Goal: Check status

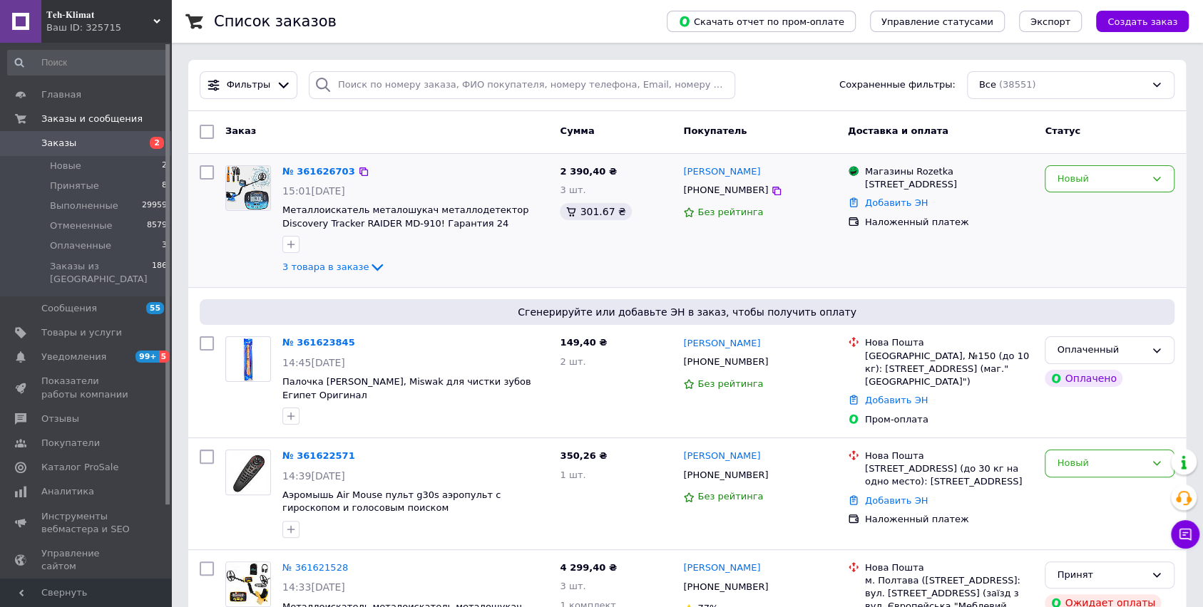
click at [1074, 160] on div "Новый" at bounding box center [1109, 221] width 141 height 123
click at [1068, 177] on div "Новый" at bounding box center [1101, 179] width 88 height 15
click at [1082, 205] on li "Принят" at bounding box center [1109, 208] width 128 height 26
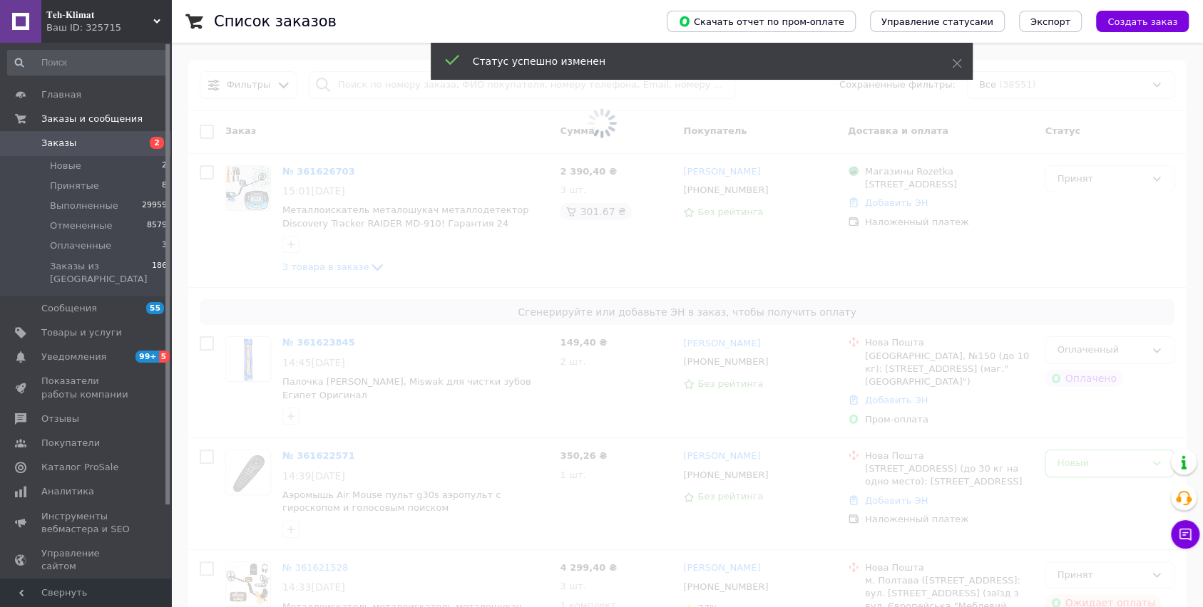
click at [1084, 449] on span at bounding box center [601, 303] width 1203 height 607
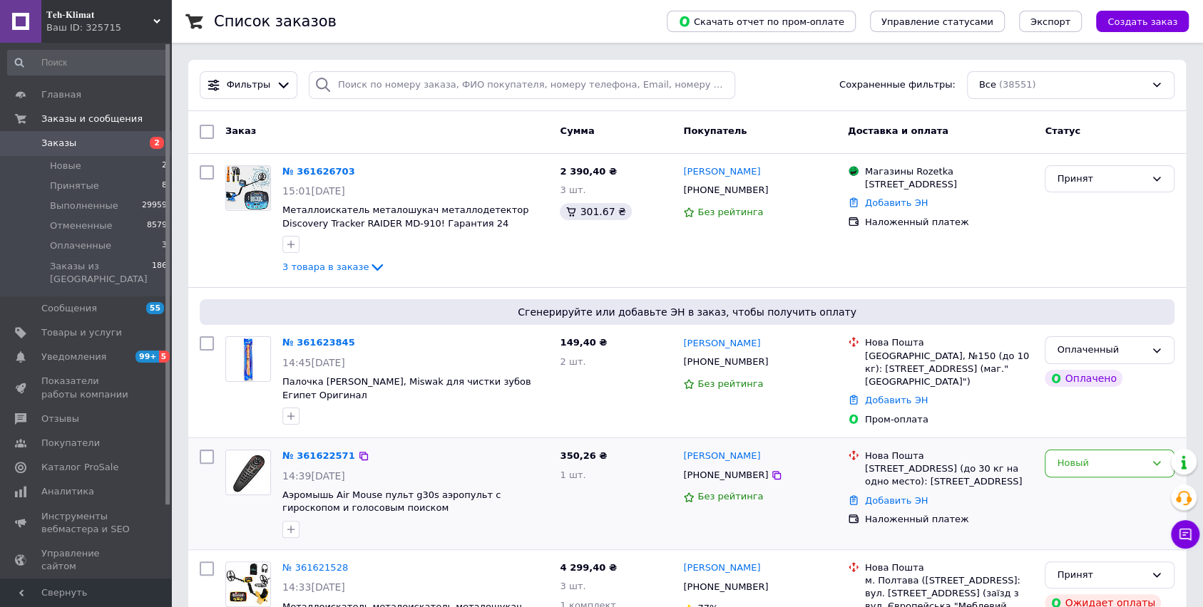
click at [1091, 464] on div "Новый" at bounding box center [1109, 494] width 141 height 100
click at [1087, 456] on div "Новый" at bounding box center [1101, 463] width 88 height 15
click at [1078, 481] on li "Принят" at bounding box center [1109, 494] width 128 height 26
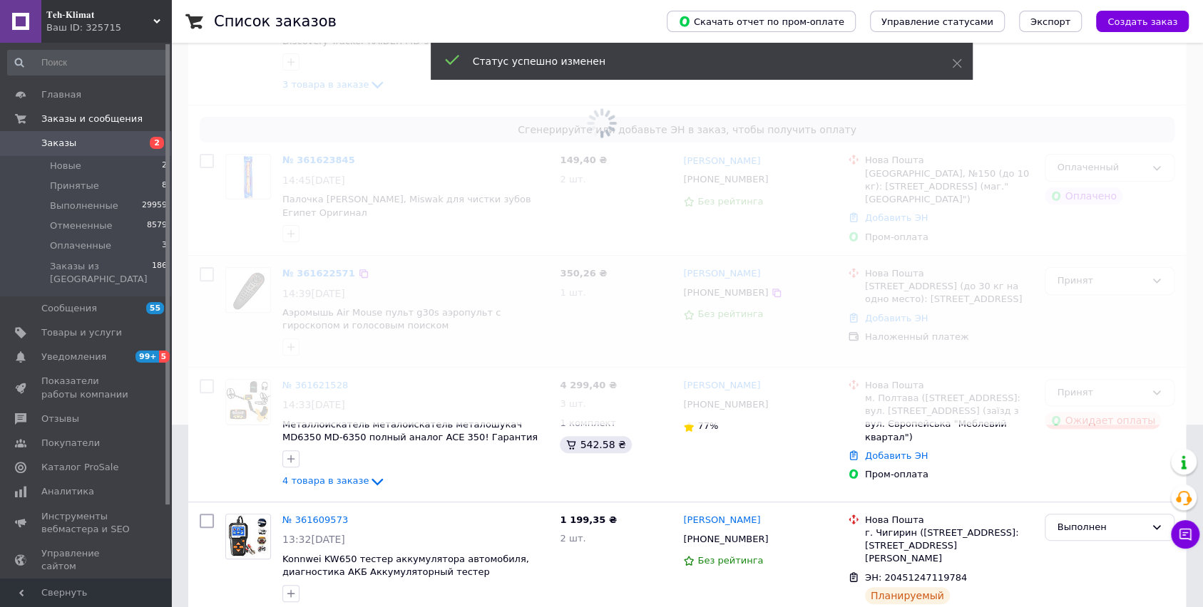
scroll to position [190, 0]
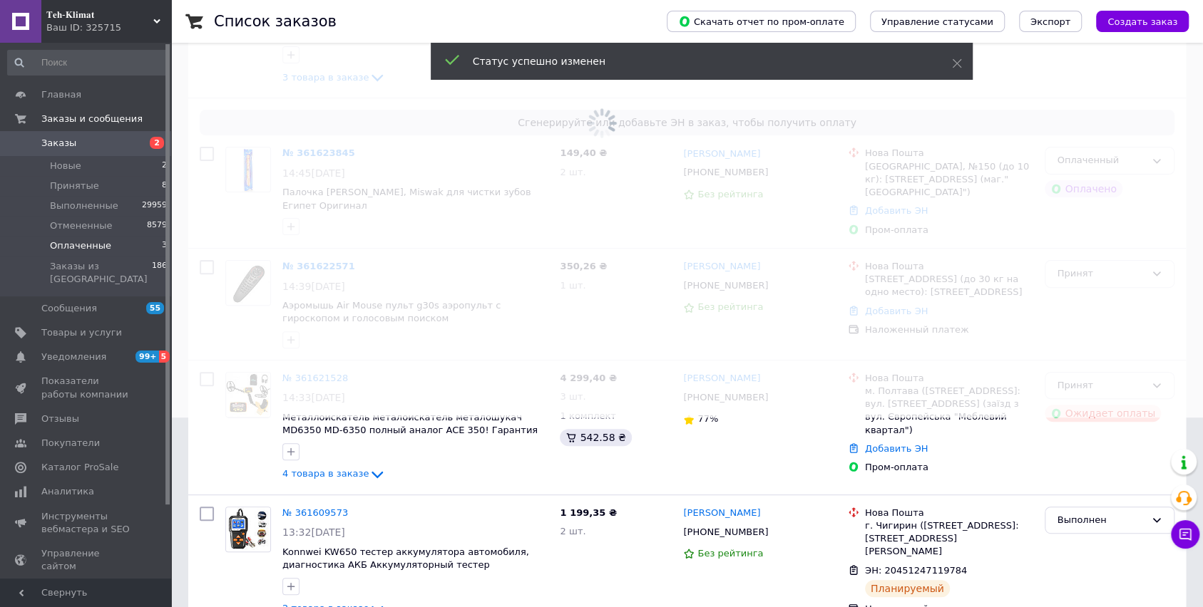
click at [72, 242] on span "Оплаченные" at bounding box center [80, 246] width 61 height 13
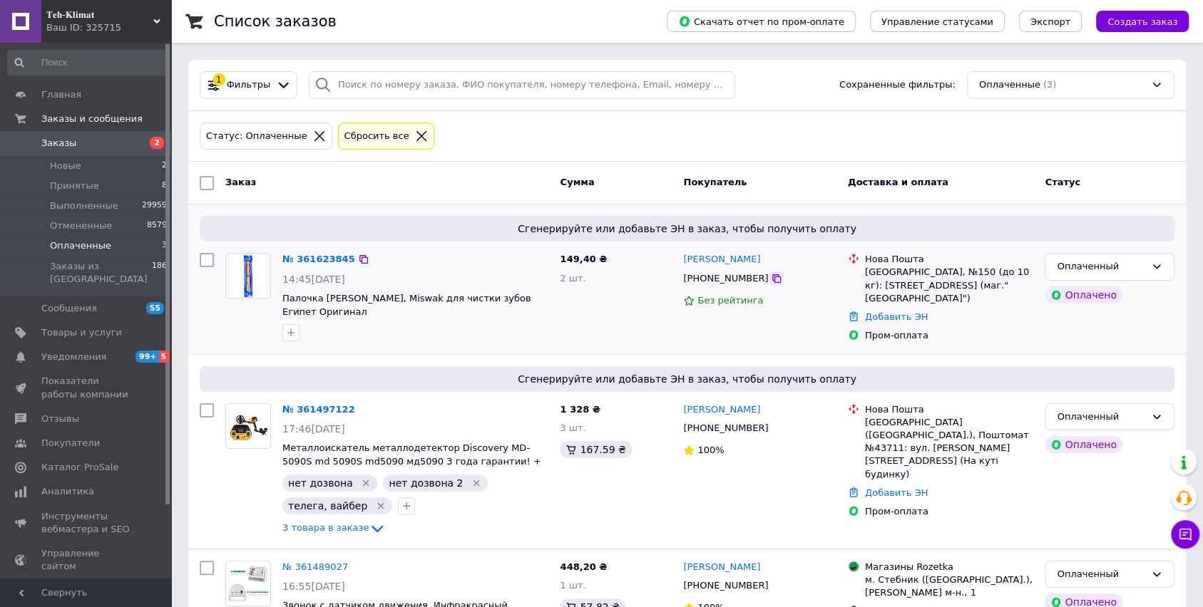
click at [772, 279] on icon at bounding box center [776, 278] width 9 height 9
